Goal: Task Accomplishment & Management: Use online tool/utility

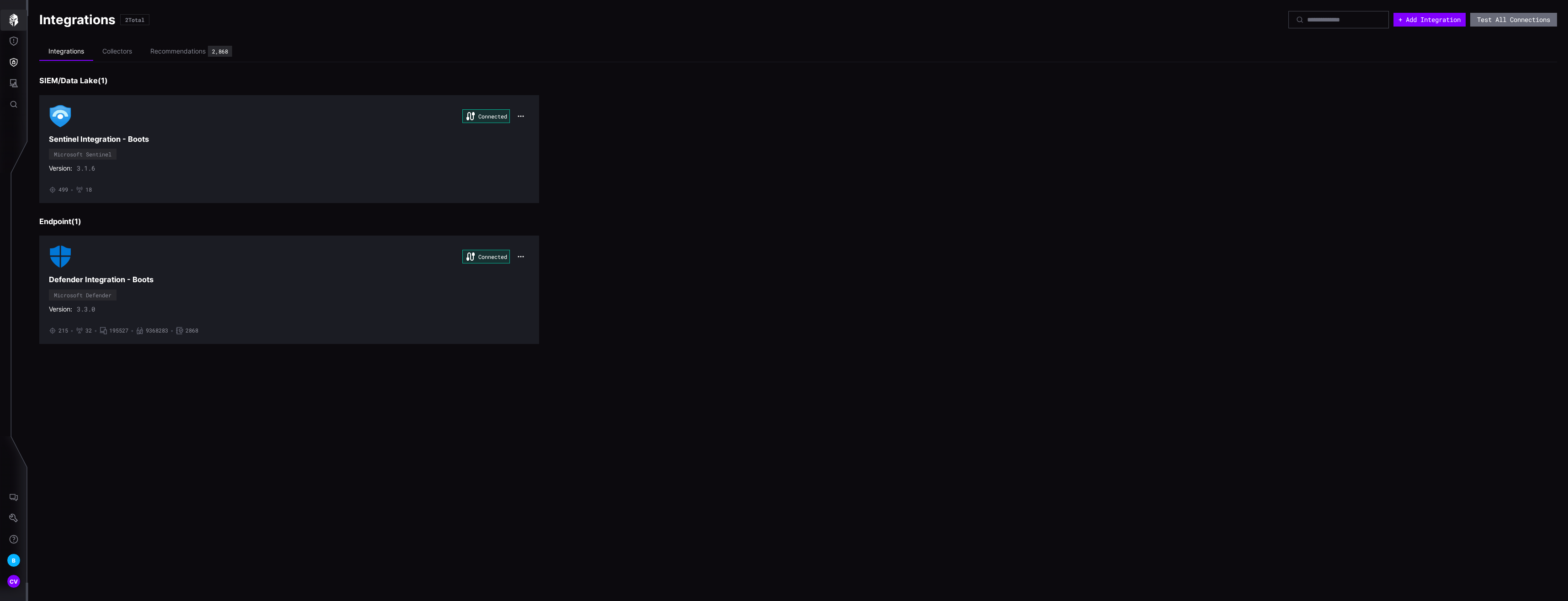
click at [10, 14] on icon "button" at bounding box center [13, 20] width 13 height 13
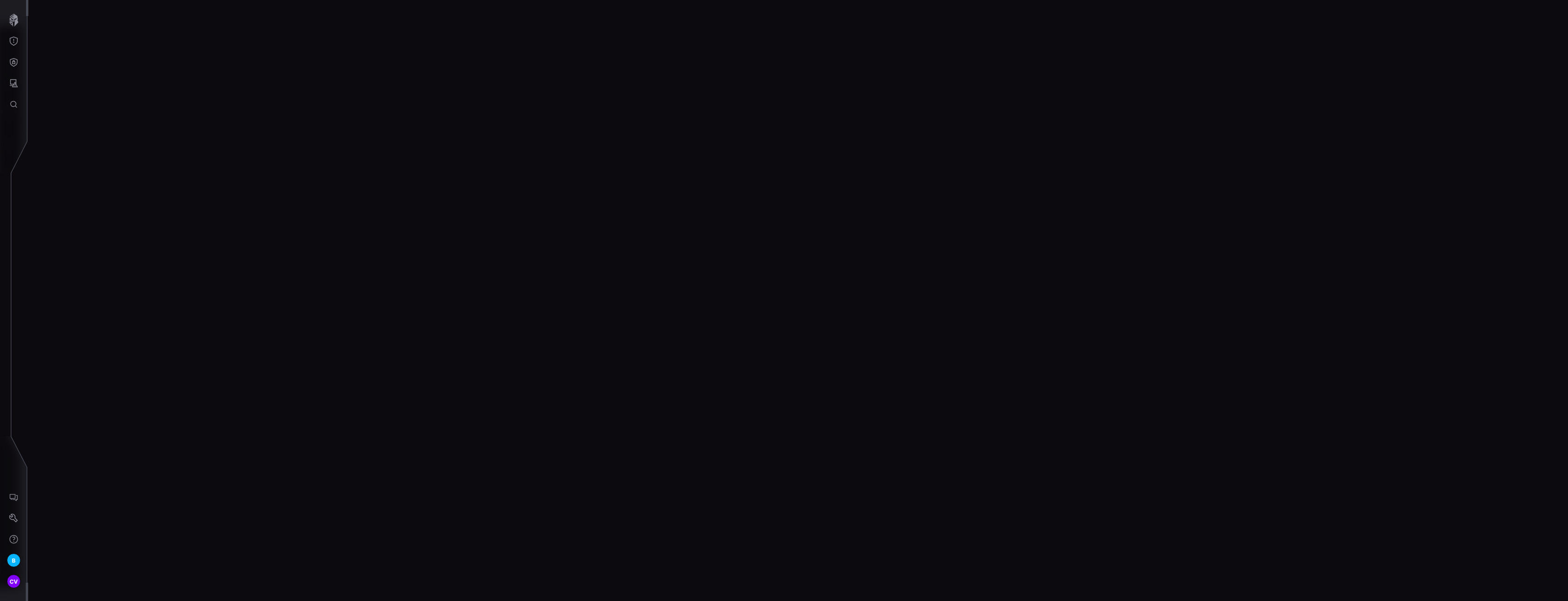
click at [412, 239] on div at bounding box center [799, 300] width 1540 height 601
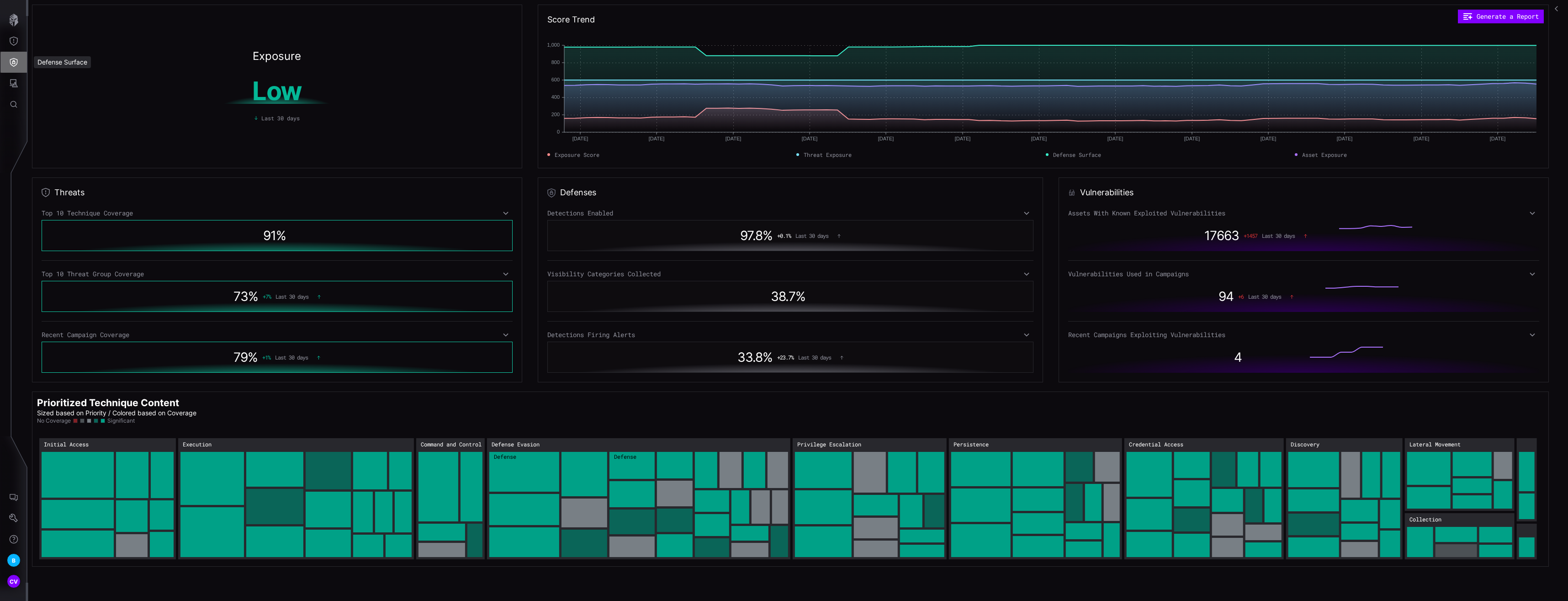
click at [16, 63] on icon "Defense Surface" at bounding box center [13, 62] width 9 height 9
click at [18, 43] on div at bounding box center [784, 300] width 1568 height 601
click at [15, 42] on icon "Threat Exposure" at bounding box center [13, 41] width 9 height 9
click at [10, 81] on div at bounding box center [784, 300] width 1568 height 601
click at [16, 82] on div "Threat Exposure Campaigns Techniques Software Threat Groups ATT&CK Matrix Threa…" at bounding box center [785, 300] width 1565 height 601
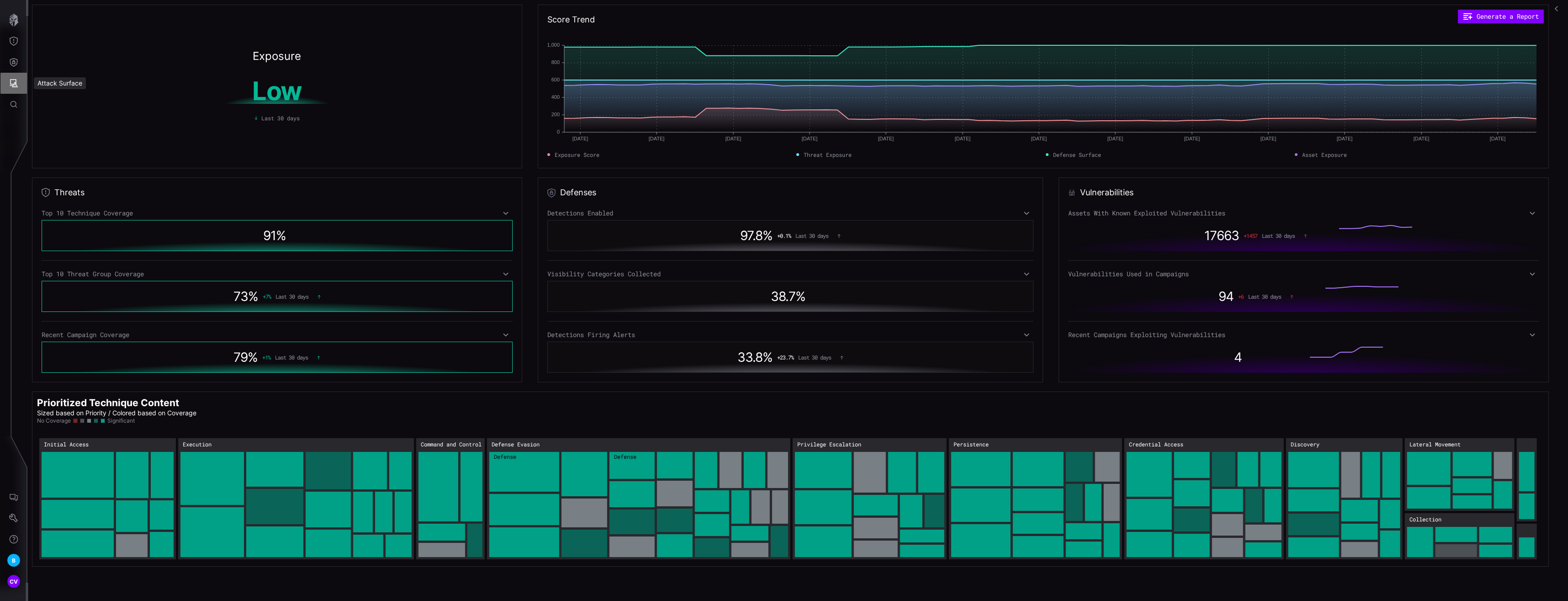
click at [13, 85] on icon "Attack Surface" at bounding box center [13, 83] width 9 height 9
click at [74, 103] on div "Vulnerabilities" at bounding box center [76, 103] width 49 height 12
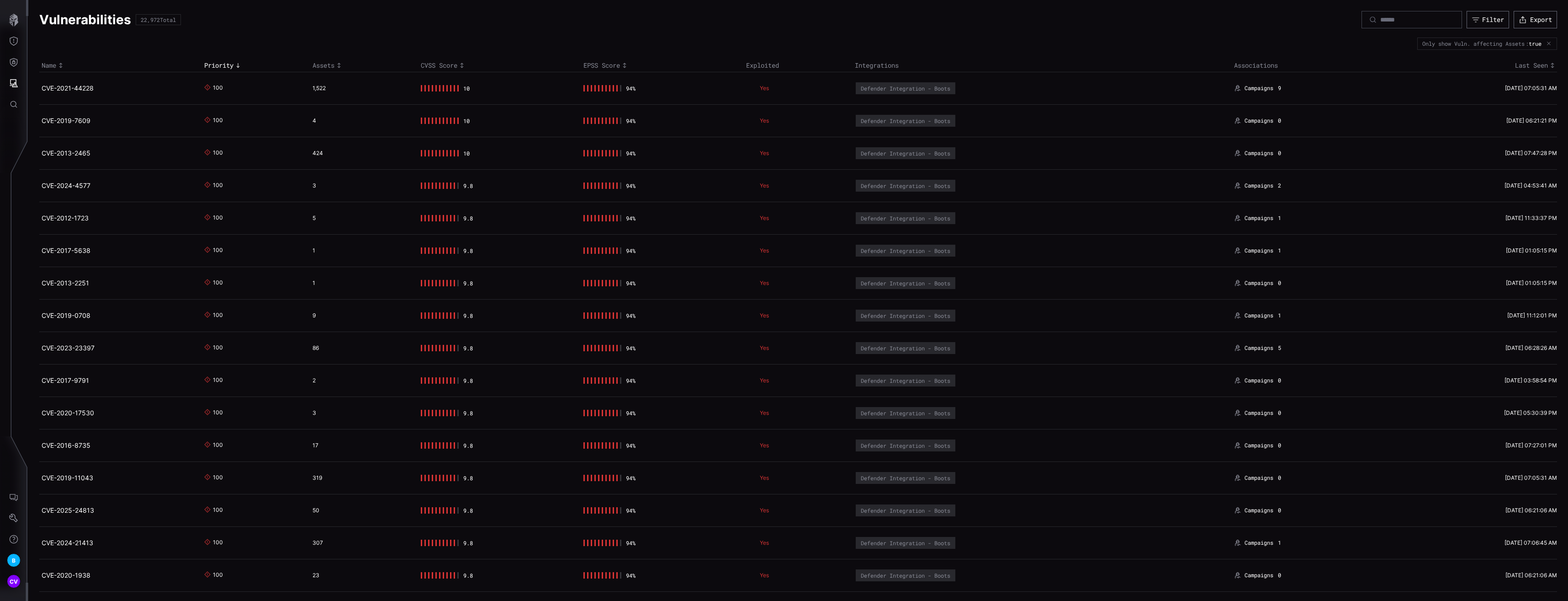
click at [451, 71] on th "CVSS Score" at bounding box center [500, 66] width 163 height 13
click at [451, 65] on div "CVSS Score" at bounding box center [500, 66] width 158 height 9
